Goal: Find specific page/section: Find specific page/section

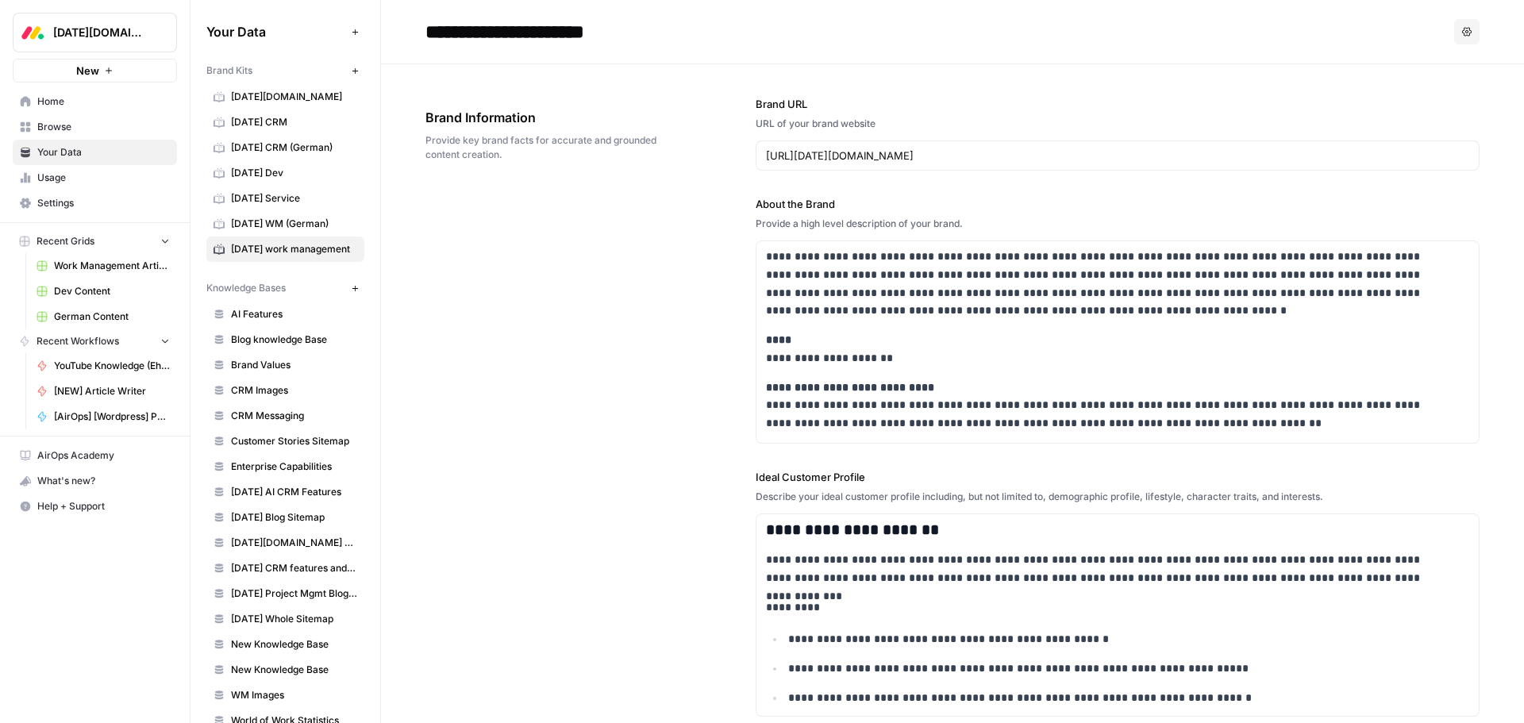
scroll to position [4116, 0]
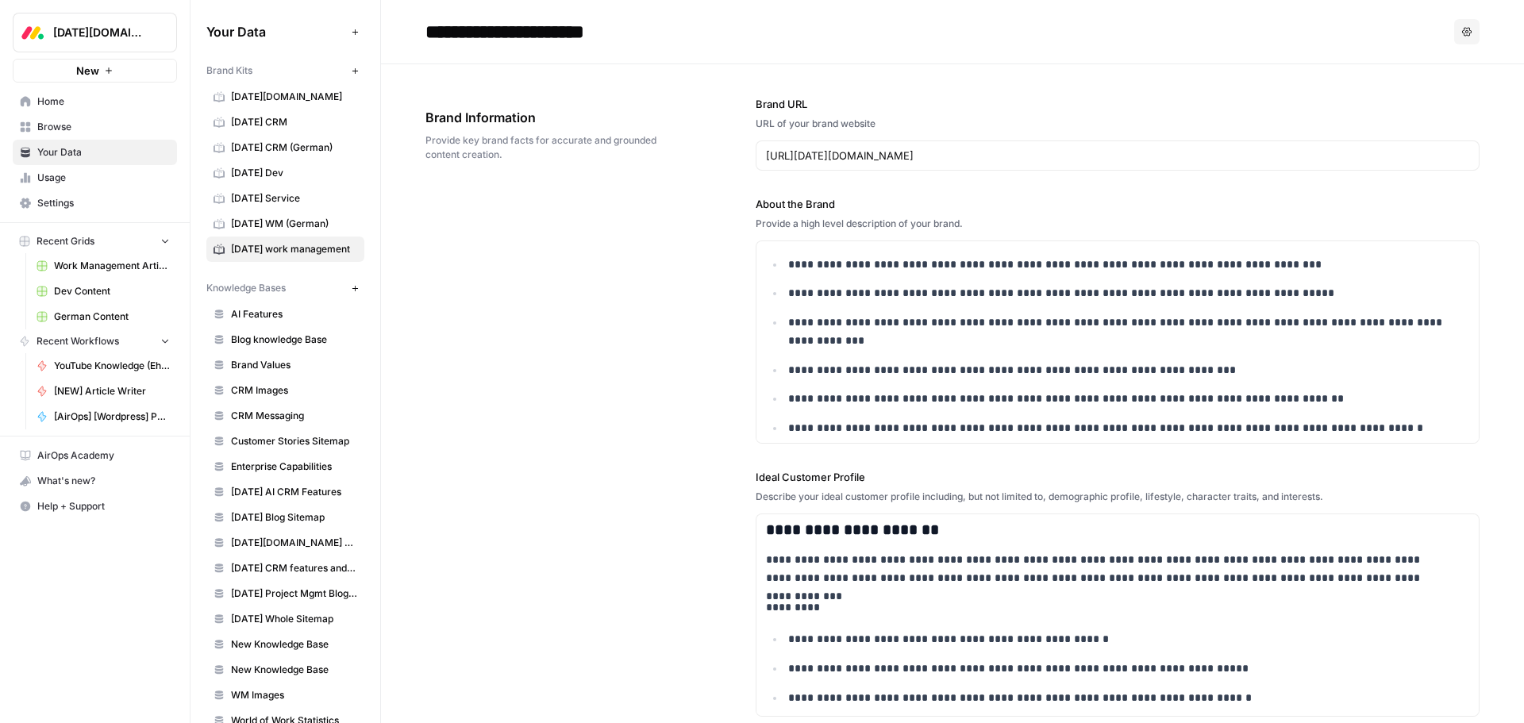
click at [515, 337] on div "**********" at bounding box center [953, 629] width 1054 height 1131
click at [296, 229] on span "[DATE] WM (German)" at bounding box center [294, 224] width 126 height 14
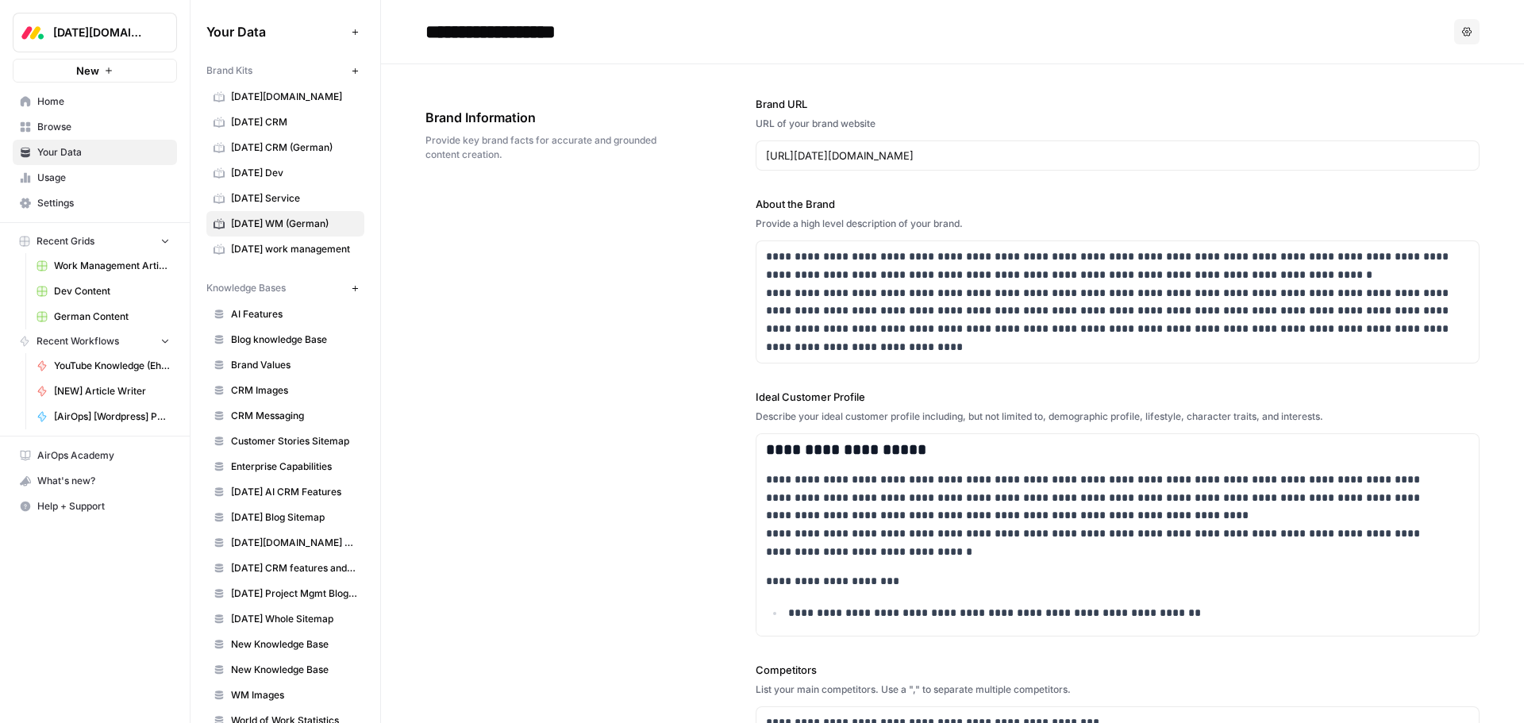
click at [312, 224] on span "[DATE] WM (German)" at bounding box center [294, 224] width 126 height 14
click at [348, 67] on button "New" at bounding box center [354, 70] width 19 height 19
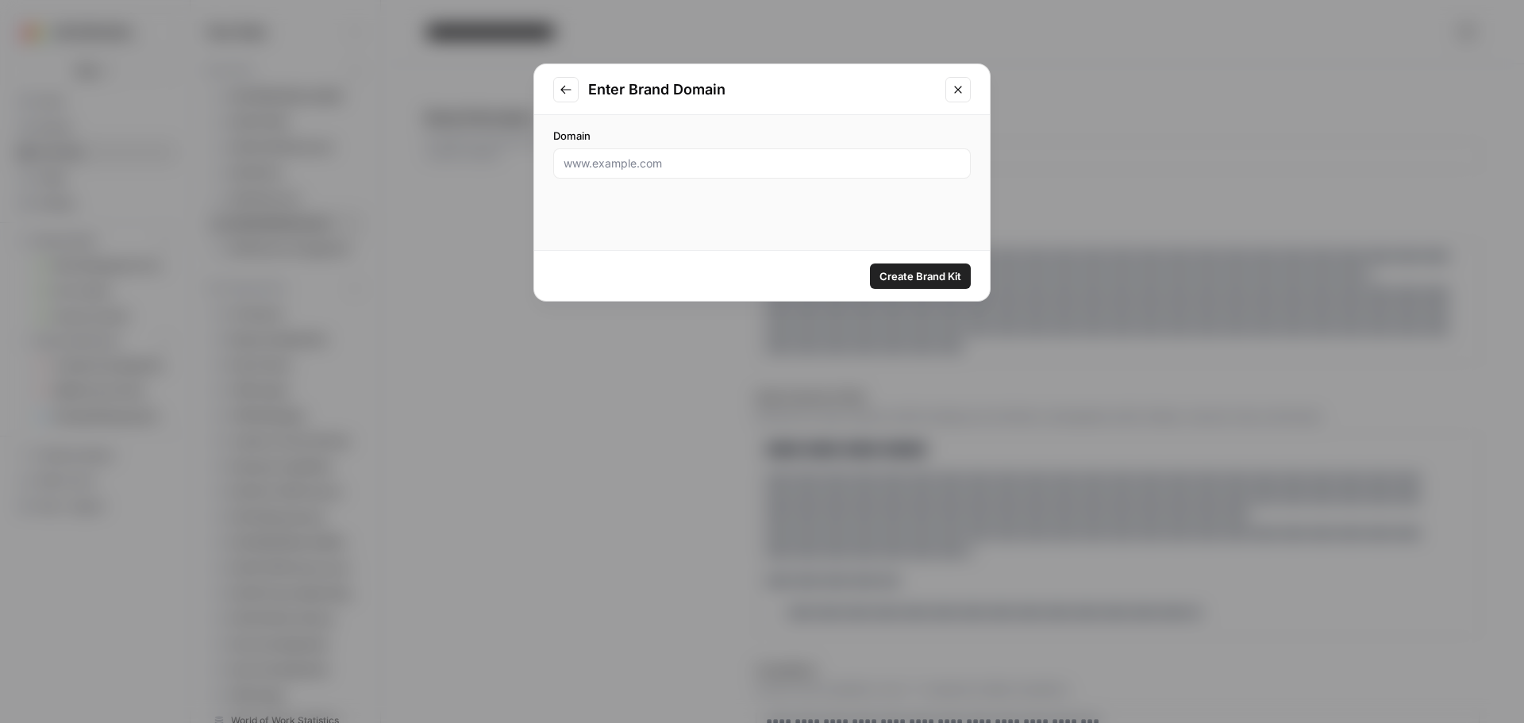
click at [965, 84] on button "Close modal" at bounding box center [958, 89] width 25 height 25
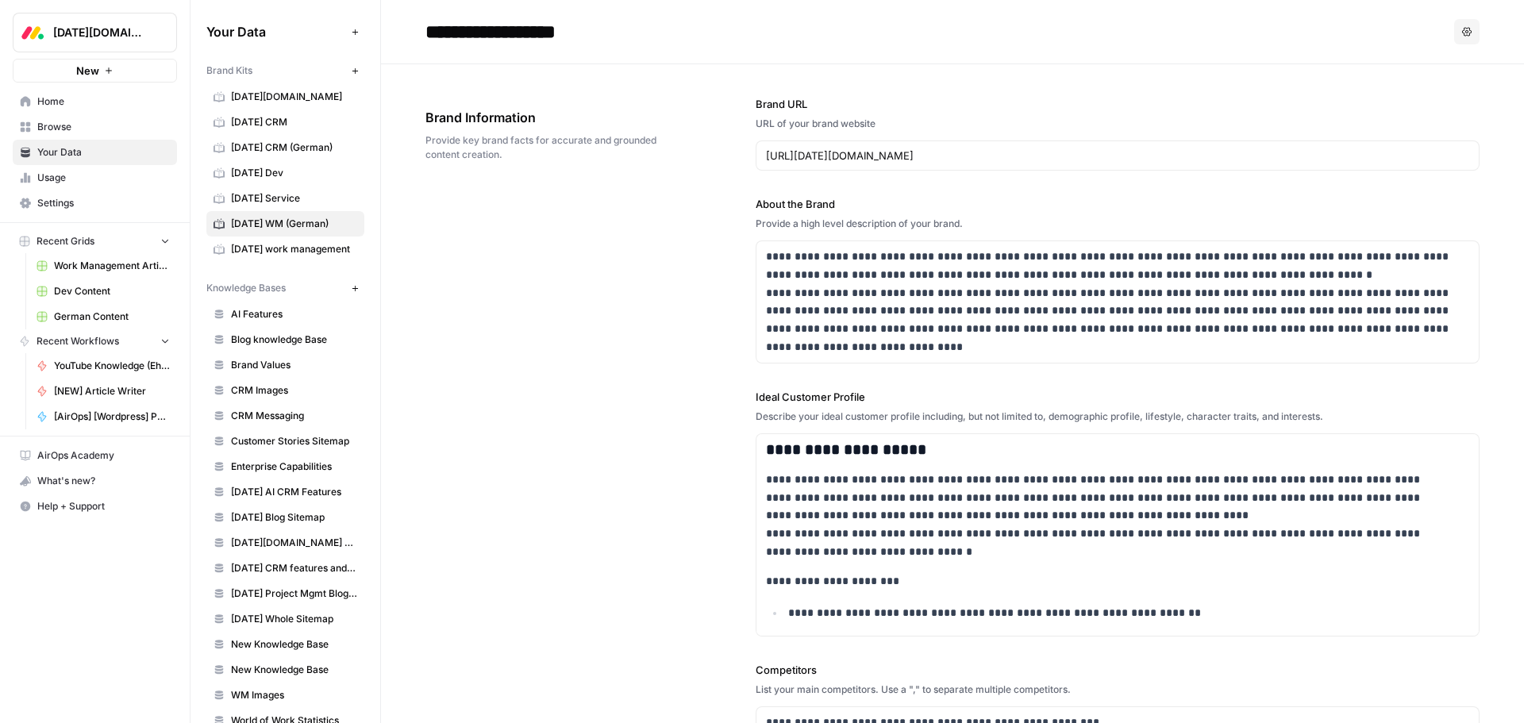
click at [1454, 39] on button "Options" at bounding box center [1466, 31] width 25 height 25
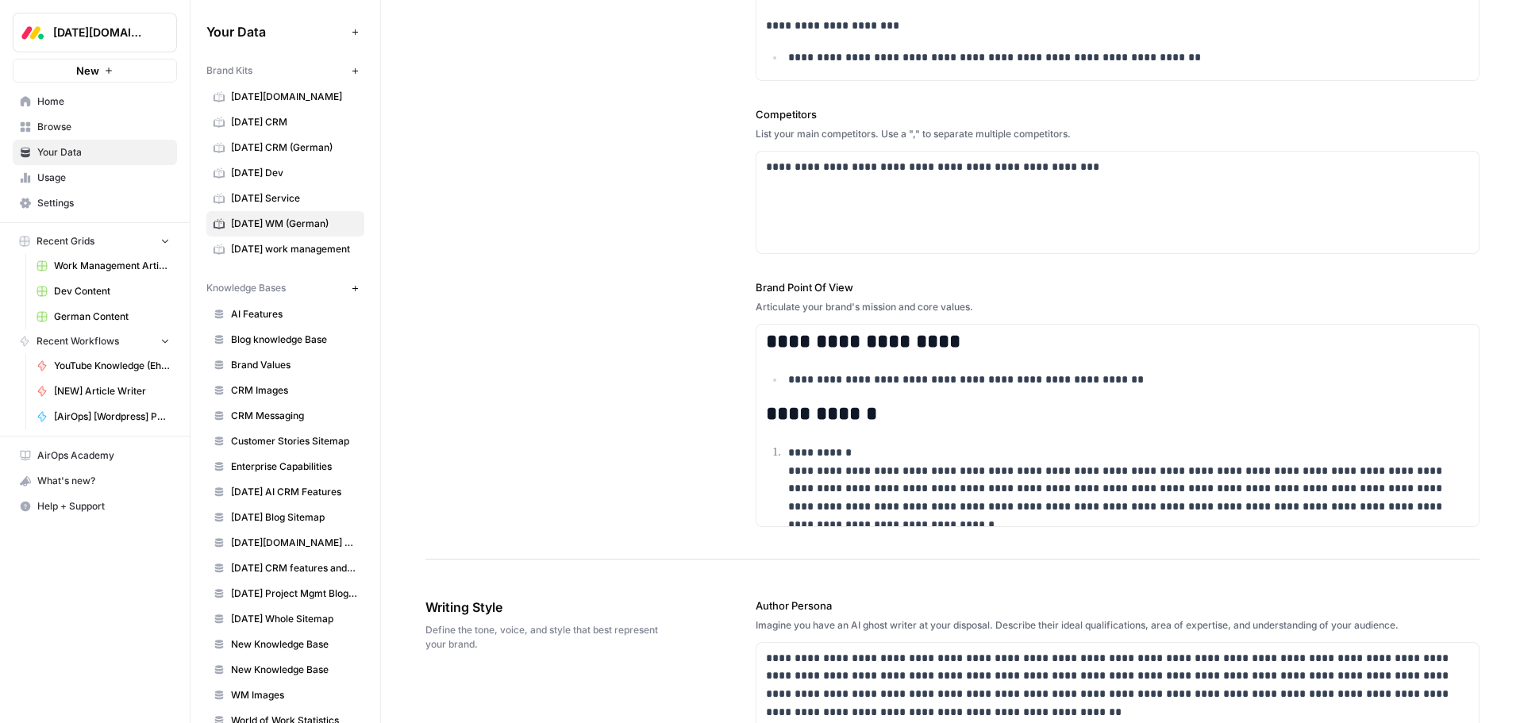
drag, startPoint x: 1468, startPoint y: 190, endPoint x: 1483, endPoint y: 211, distance: 26.2
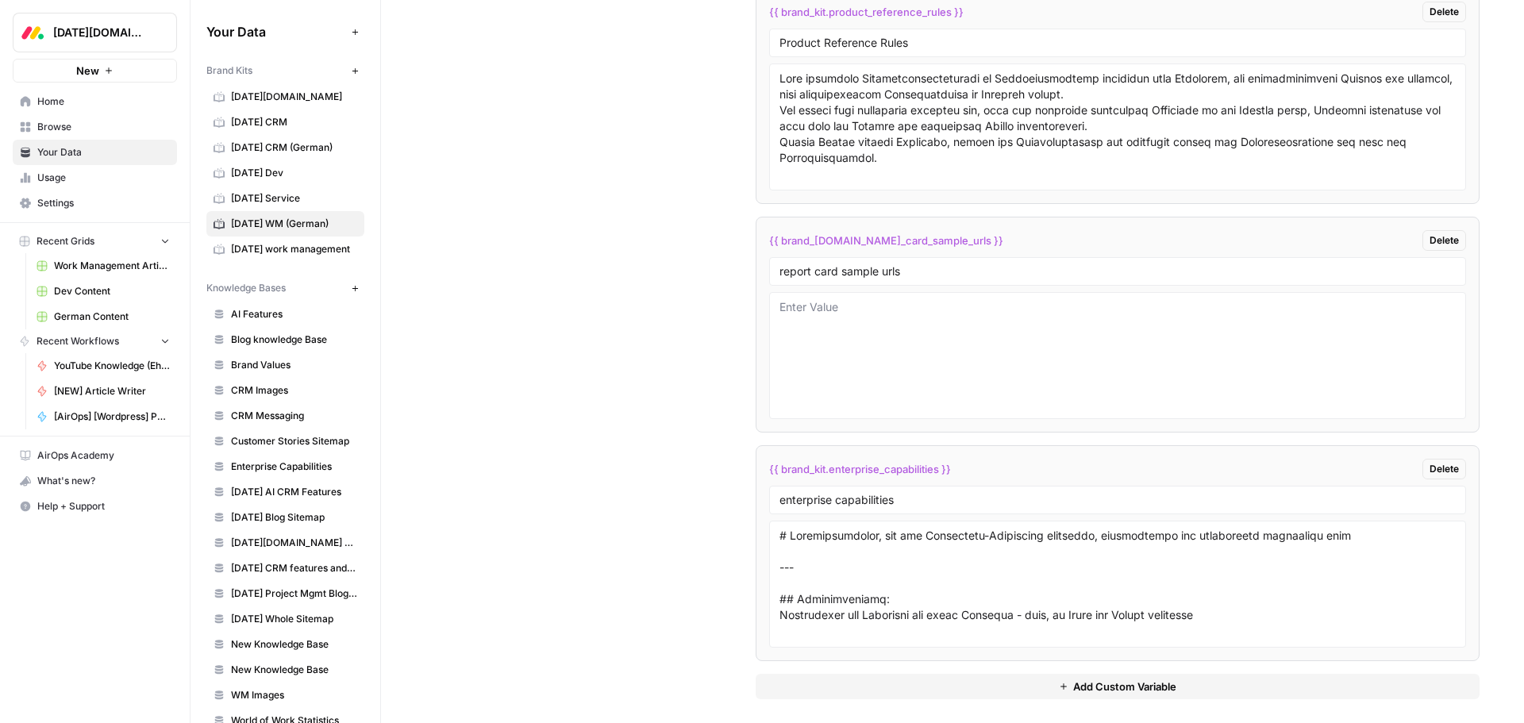
scroll to position [4382, 0]
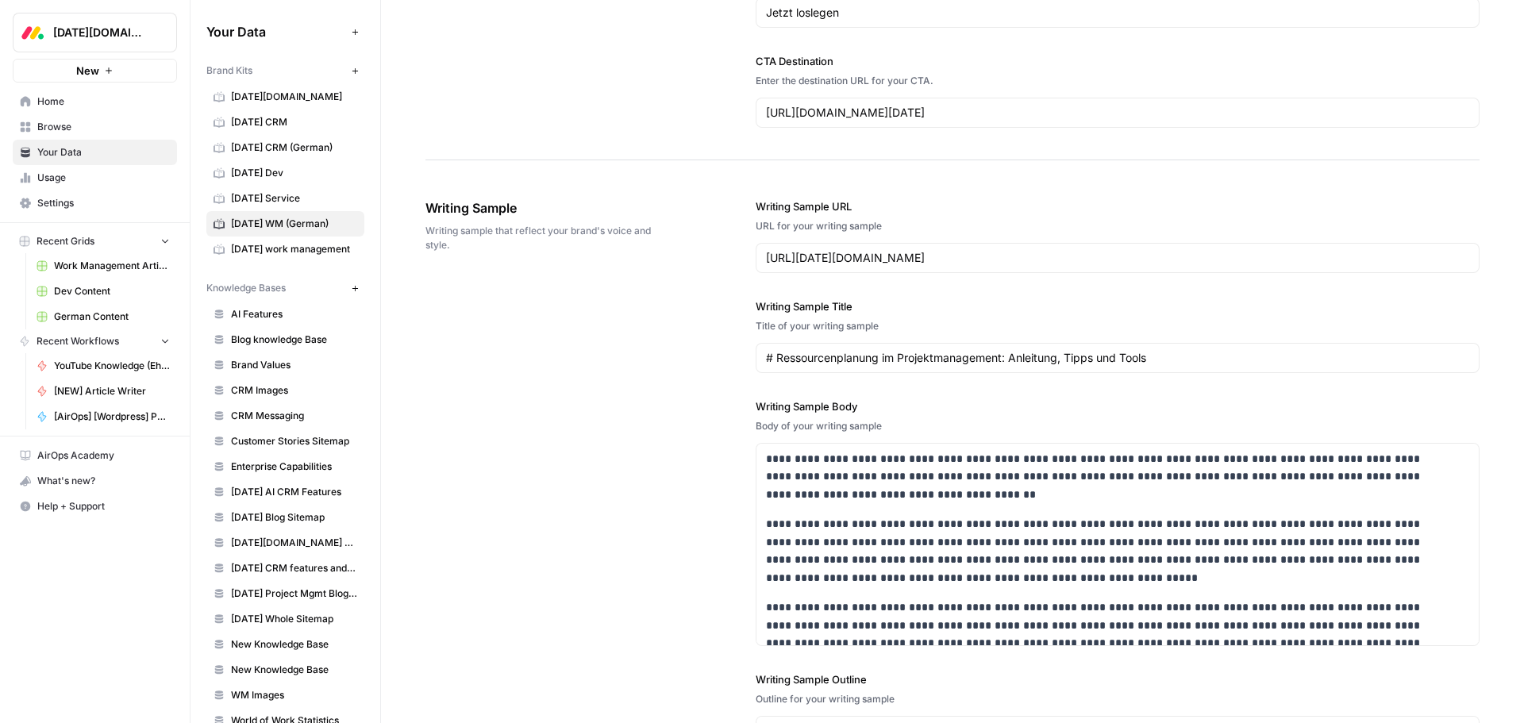
drag, startPoint x: 637, startPoint y: 399, endPoint x: 581, endPoint y: 422, distance: 59.9
click at [581, 422] on div "**********" at bounding box center [953, 559] width 1054 height 785
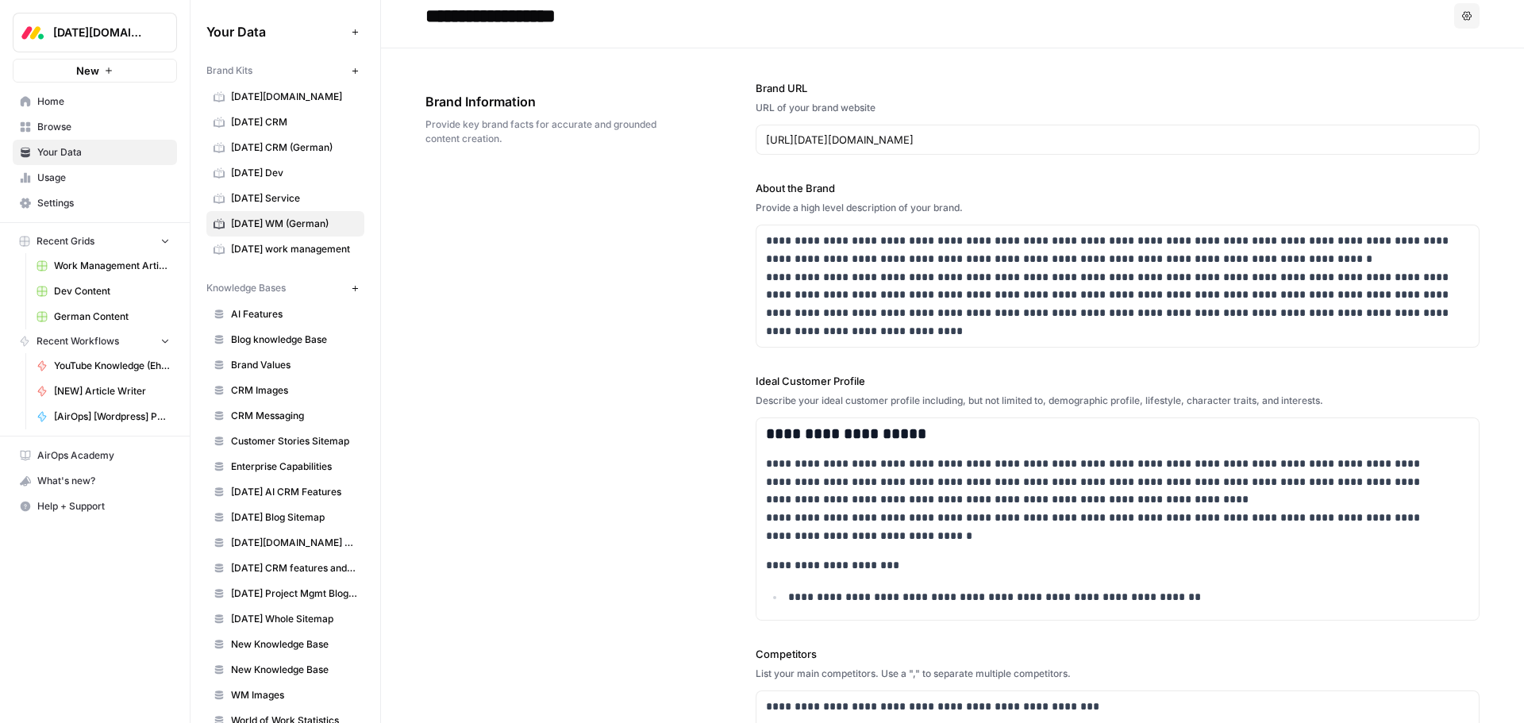
scroll to position [0, 0]
